Goal: Find specific fact: Find specific fact

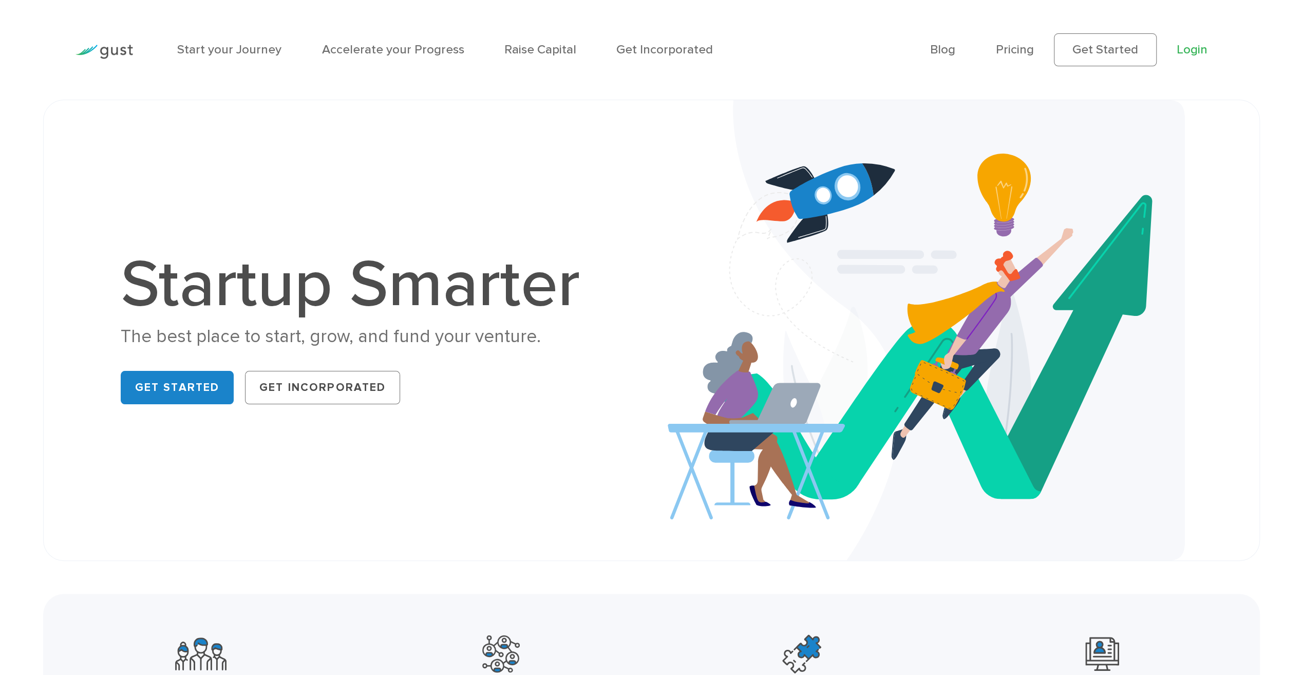
click at [1191, 48] on link "Login" at bounding box center [1192, 49] width 31 height 15
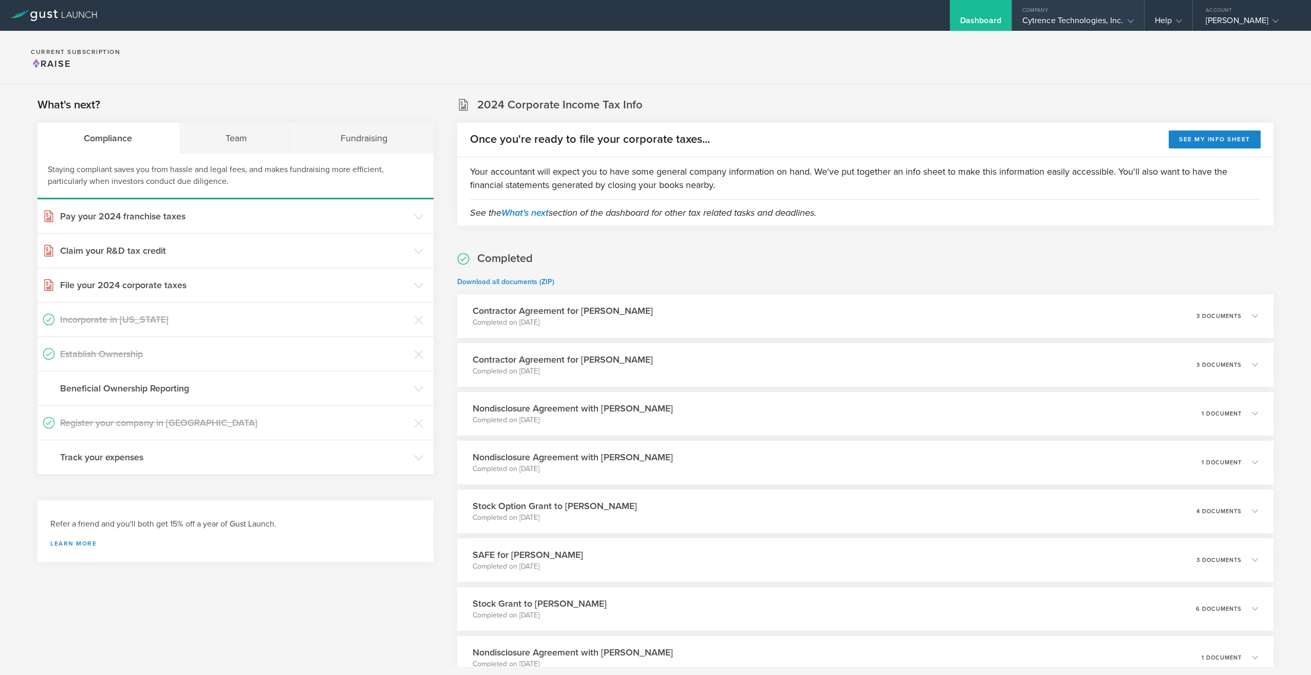
click at [1050, 21] on div "Cytrence Technologies, Inc." at bounding box center [1077, 22] width 111 height 15
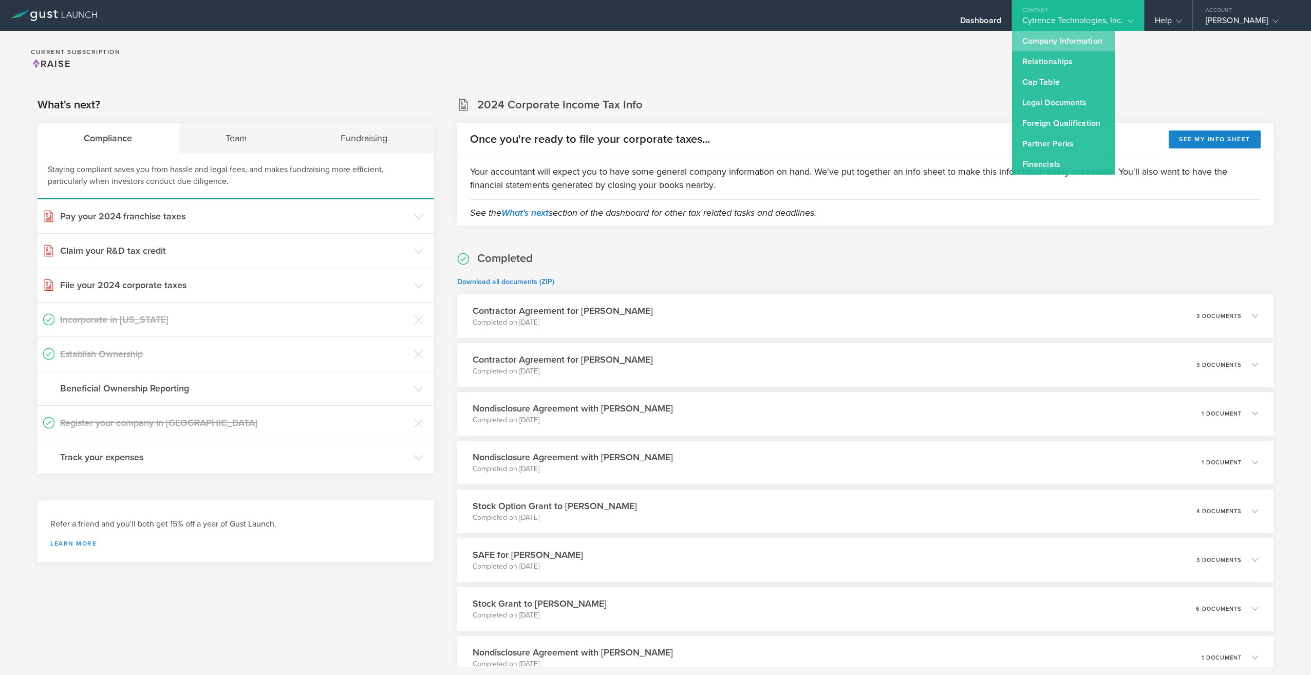
click at [1045, 39] on link "Company Information" at bounding box center [1063, 41] width 103 height 21
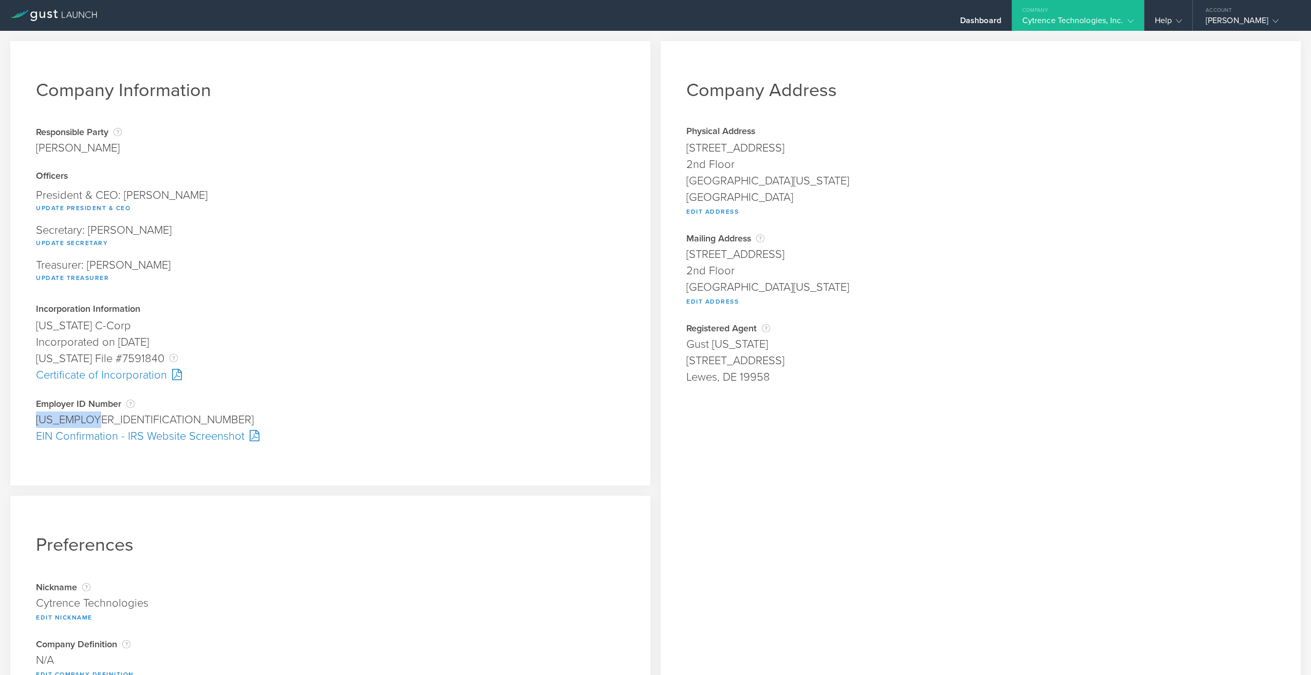
drag, startPoint x: 91, startPoint y: 416, endPoint x: 31, endPoint y: 414, distance: 60.1
click at [31, 414] on div "Company Information Responsible Party The name of the party responsible for fil…" at bounding box center [330, 263] width 640 height 444
copy div "[US_EMPLOYER_IDENTIFICATION_NUMBER]"
